Goal: Information Seeking & Learning: Check status

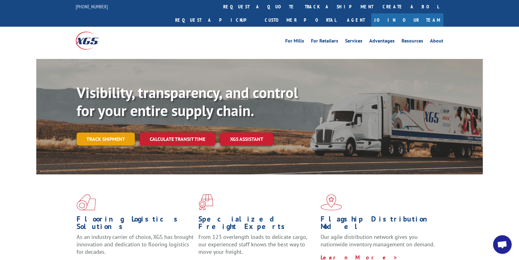
click at [111, 132] on link "Track shipment" at bounding box center [106, 138] width 58 height 13
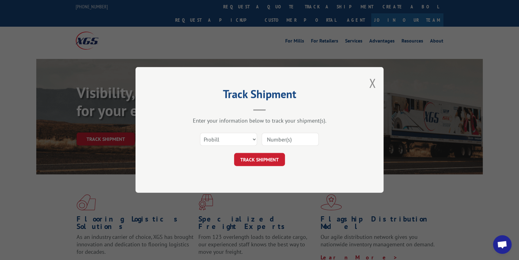
click at [275, 138] on input at bounding box center [290, 139] width 57 height 13
type input "17470067"
click at [271, 160] on button "TRACK SHIPMENT" at bounding box center [259, 159] width 51 height 13
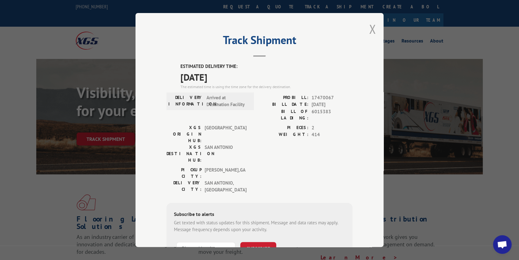
click at [371, 28] on button "Close modal" at bounding box center [372, 29] width 7 height 16
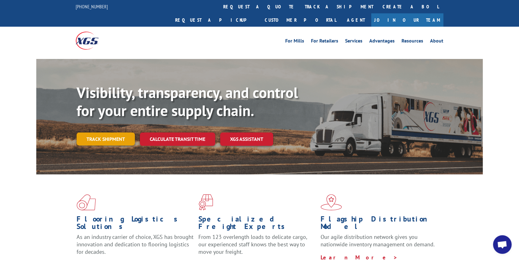
click at [103, 132] on link "Track shipment" at bounding box center [106, 138] width 58 height 13
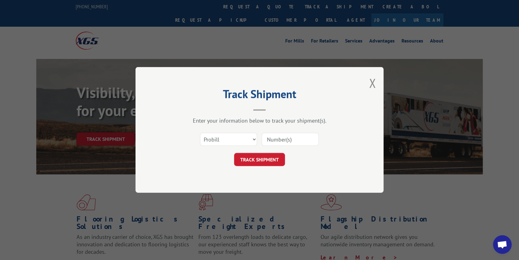
click at [271, 140] on input at bounding box center [290, 139] width 57 height 13
type input "17354970"
click at [263, 162] on button "TRACK SHIPMENT" at bounding box center [259, 159] width 51 height 13
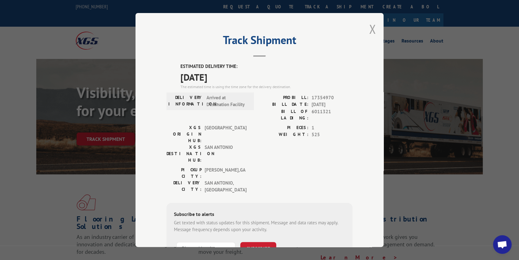
click at [369, 29] on button "Close modal" at bounding box center [372, 29] width 7 height 16
